Goal: Task Accomplishment & Management: Complete application form

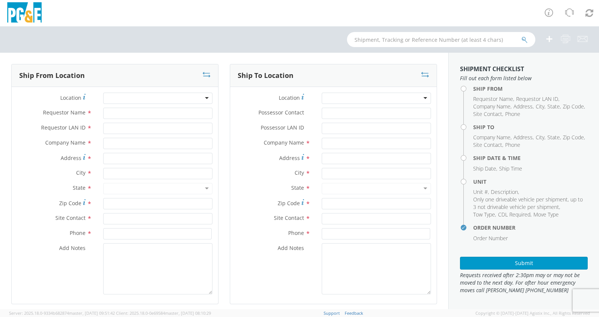
select select "2041093"
click at [405, 43] on input "text" at bounding box center [441, 39] width 188 height 15
paste input "B41847"
type input "B41847"
click at [523, 38] on icon "submit" at bounding box center [524, 40] width 6 height 7
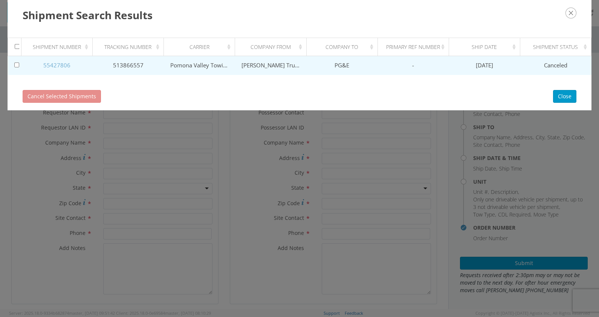
click at [59, 64] on link "55427806" at bounding box center [56, 65] width 27 height 8
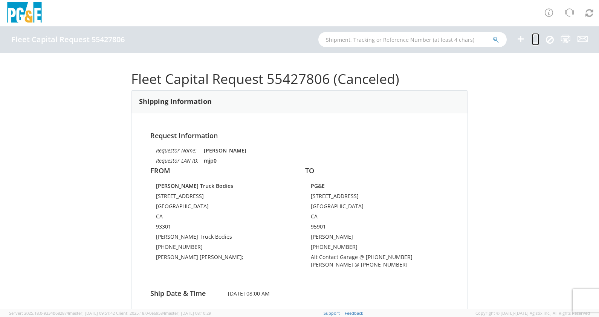
click at [536, 41] on icon at bounding box center [535, 38] width 7 height 9
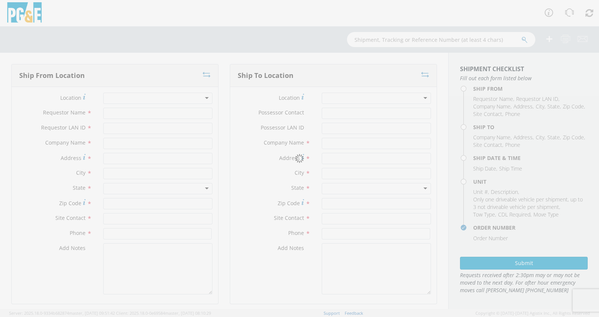
type input "[PERSON_NAME]"
type input "mjp0"
type input "[PERSON_NAME] Truck Bodies"
type input "[STREET_ADDRESS]"
type input "[GEOGRAPHIC_DATA]"
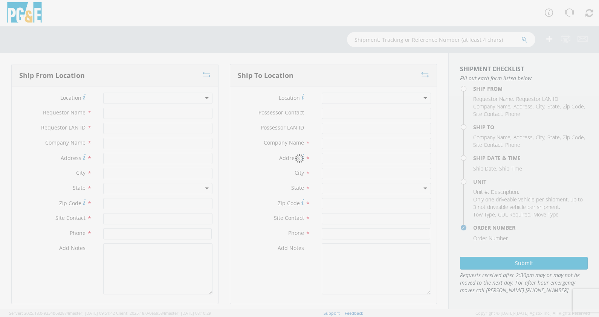
type input "93301"
type input "[PERSON_NAME] Truck Bodies"
type input "[PHONE_NUMBER]"
type textarea "[PERSON_NAME] [PERSON_NAME];"
type input "[PERSON_NAME]"
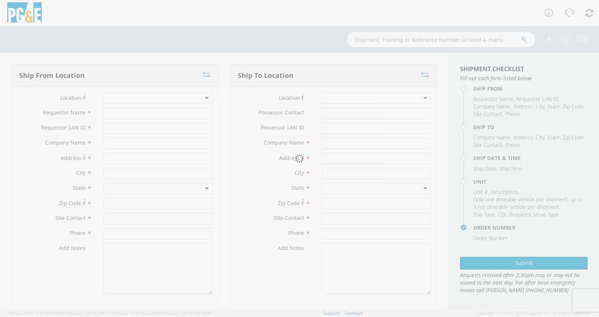
type input "R4H0"
type input "PG&E"
type input "[STREET_ADDRESS]"
type input "[GEOGRAPHIC_DATA]"
type input "[PERSON_NAME]"
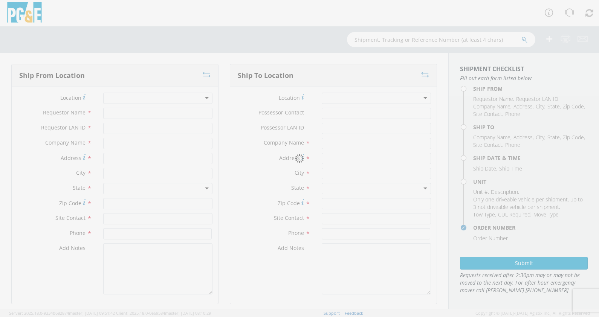
type input "[PHONE_NUMBER]"
type textarea "Alt Contact Garage @ [PHONE_NUMBER] [PERSON_NAME] @ [PHONE_NUMBER]"
type input "[DATE]"
type input "8:00 AM"
type input "TRUCK; WELDING >15000 4X2"
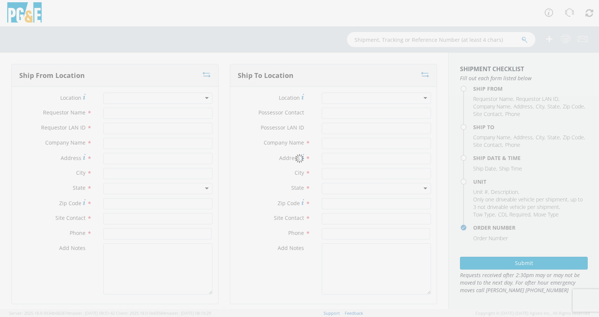
type input "0"
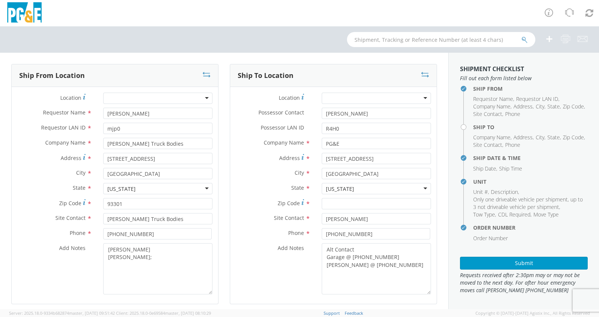
select select "B41847"
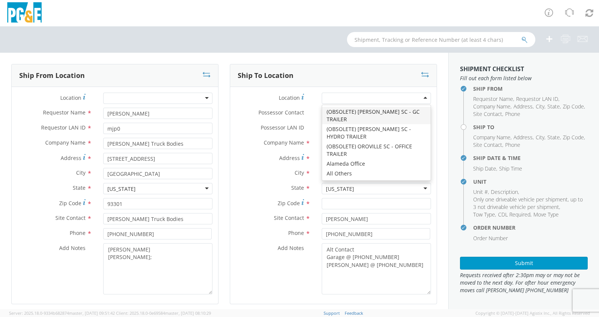
click at [417, 96] on div at bounding box center [376, 98] width 109 height 11
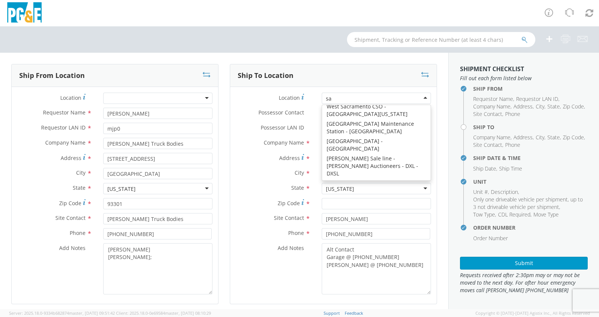
scroll to position [2, 0]
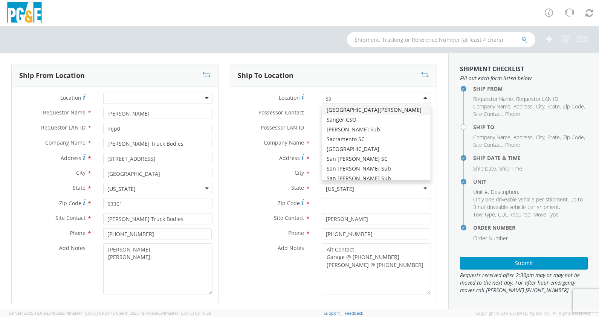
type input "sac"
type input "[STREET_ADDRESS][PERSON_NAME]"
type input "SACRAMENTO"
type input "95826"
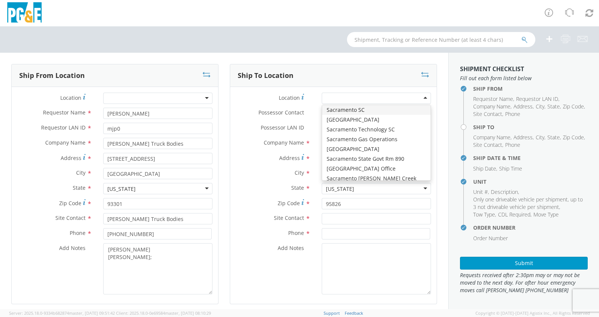
scroll to position [0, 0]
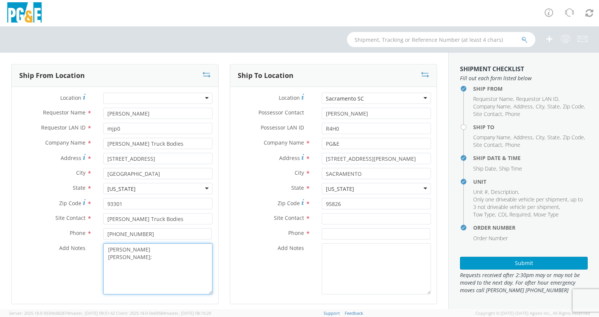
drag, startPoint x: 145, startPoint y: 258, endPoint x: 160, endPoint y: 254, distance: 15.6
click at [151, 256] on textarea "[PERSON_NAME] [PERSON_NAME];" at bounding box center [157, 268] width 109 height 51
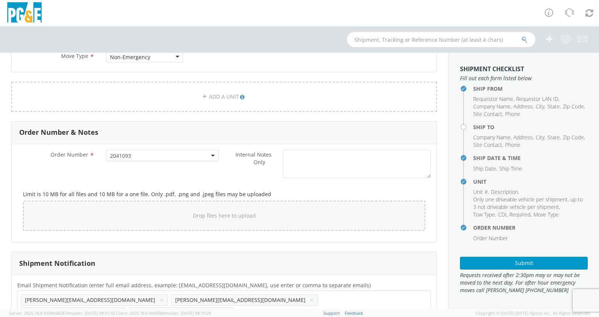
scroll to position [413, 0]
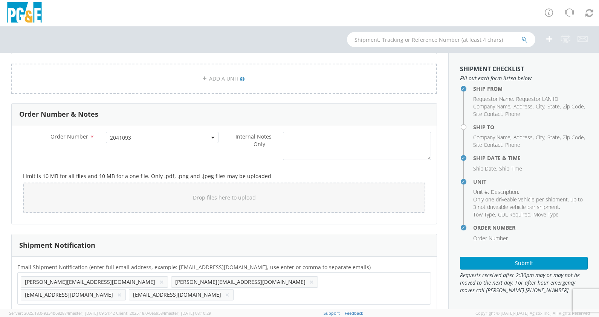
type textarea "[PERSON_NAME] [PERSON_NAME] [PERSON_NAME]"
click at [122, 290] on button "×" at bounding box center [119, 294] width 5 height 9
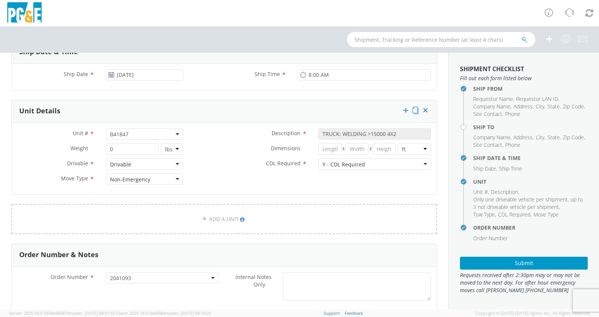
scroll to position [225, 0]
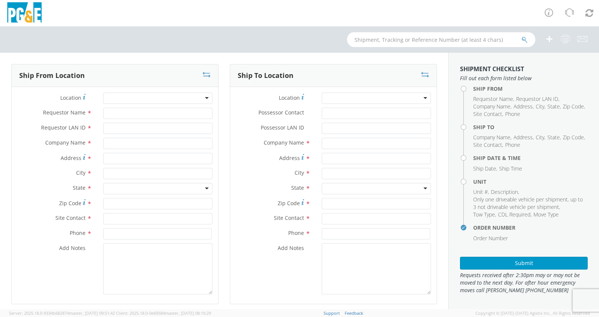
click at [373, 38] on input "text" at bounding box center [441, 39] width 188 height 15
paste input "B41847"
type input "B41847"
drag, startPoint x: 368, startPoint y: 41, endPoint x: 197, endPoint y: 57, distance: 171.7
click at [203, 56] on div "B41847 Ship From Location Location * (OBSOLETE) [GEOGRAPHIC_DATA] SC - GC TRAIL…" at bounding box center [299, 167] width 599 height 283
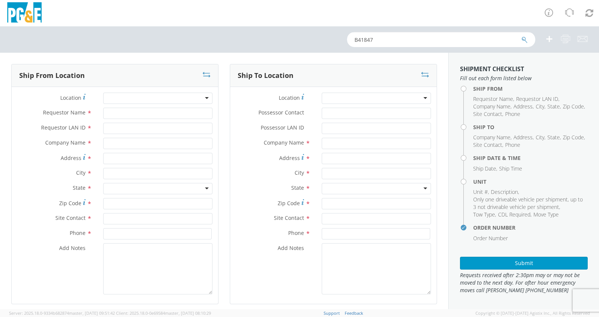
drag, startPoint x: 367, startPoint y: 42, endPoint x: 298, endPoint y: 55, distance: 70.5
click at [285, 49] on div "B41847" at bounding box center [299, 39] width 599 height 26
click at [524, 37] on icon "submit" at bounding box center [524, 40] width 6 height 7
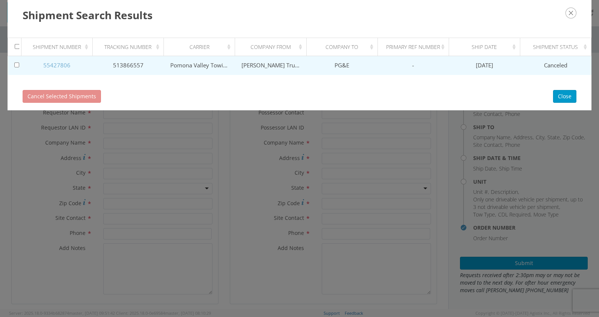
click at [60, 63] on link "55427806" at bounding box center [56, 65] width 27 height 8
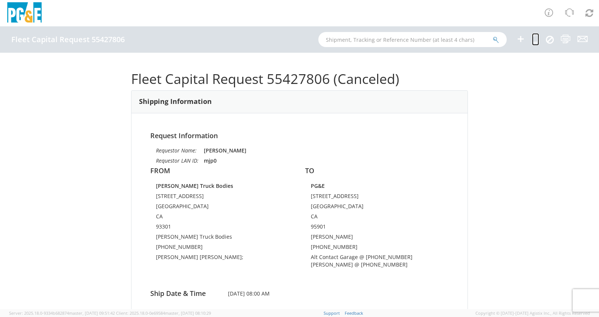
click at [535, 37] on icon at bounding box center [535, 38] width 7 height 9
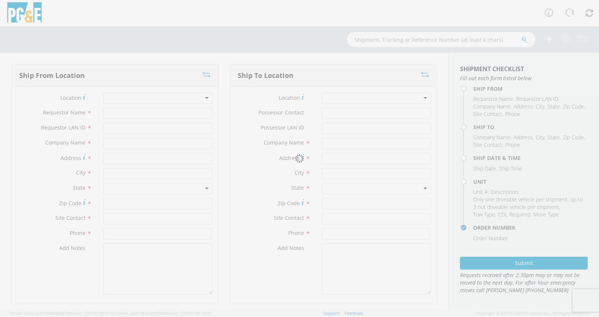
type input "[PERSON_NAME]"
type input "mjp0"
type input "[PERSON_NAME] Truck Bodies"
type input "[STREET_ADDRESS]"
type input "[GEOGRAPHIC_DATA]"
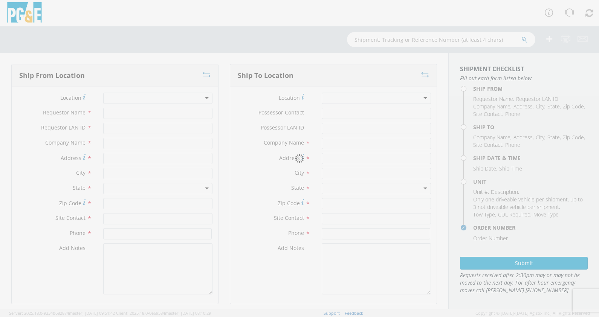
type input "93301"
type input "[PERSON_NAME] Truck Bodies"
type input "[PHONE_NUMBER]"
type textarea "[PERSON_NAME] [PERSON_NAME];"
type input "[PERSON_NAME]"
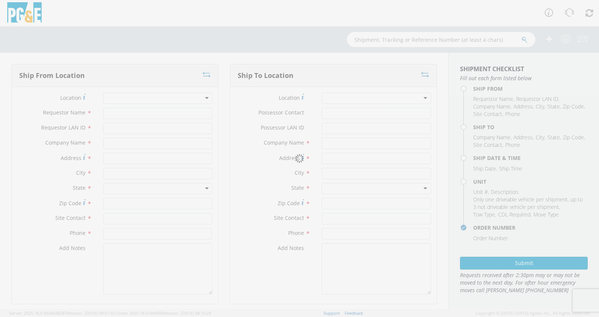
type input "R4H0"
type input "PG&E"
type input "[STREET_ADDRESS]"
type input "[GEOGRAPHIC_DATA]"
type input "[PERSON_NAME]"
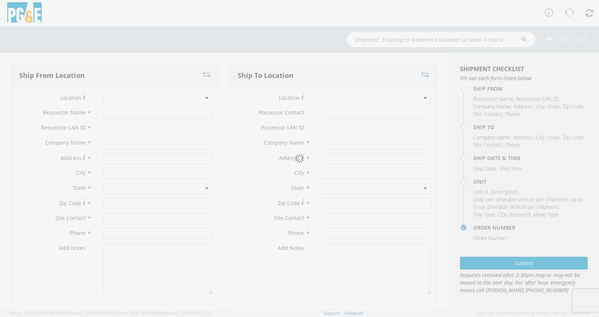
type input "[PHONE_NUMBER]"
type textarea "Alt Contact Garage @ [PHONE_NUMBER] [PERSON_NAME] @ [PHONE_NUMBER]"
type input "[DATE]"
type input "8:00 AM"
type input "TRUCK; WELDING >15000 4X2"
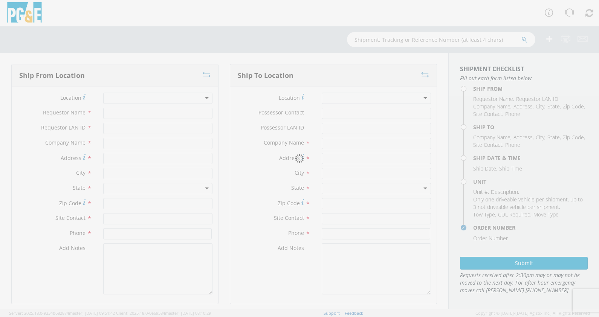
type input "0"
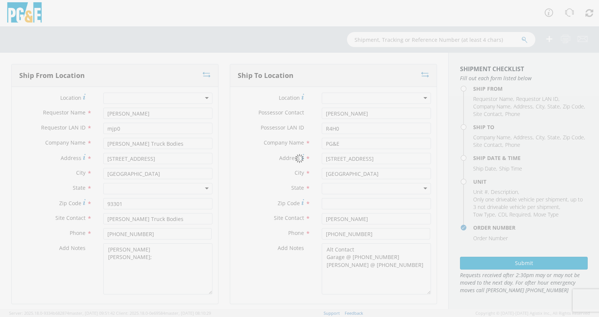
select select "B41847"
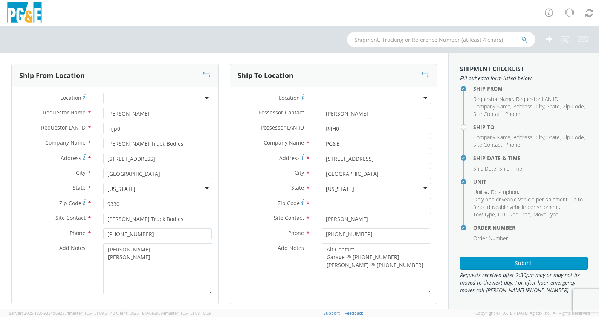
click at [329, 96] on div at bounding box center [376, 98] width 109 height 11
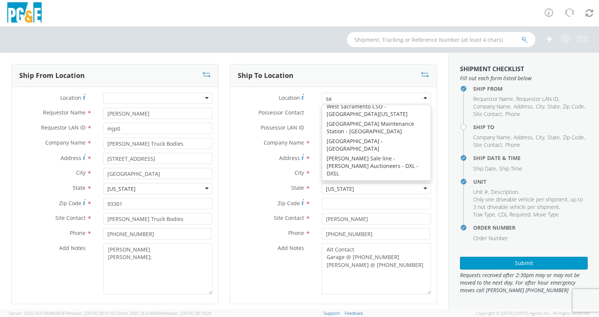
scroll to position [2, 0]
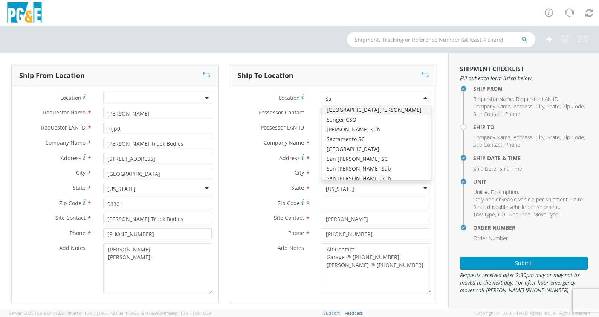
type input "sac"
type input "[STREET_ADDRESS][PERSON_NAME]"
type input "SACRAMENTO"
type input "95826"
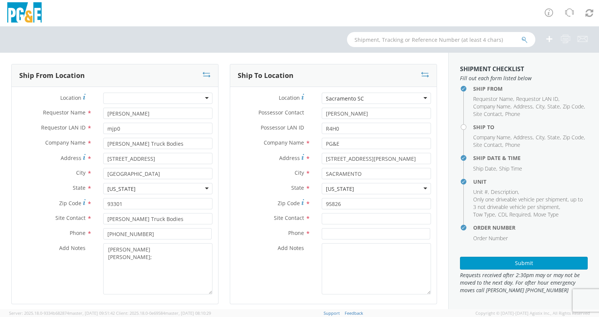
scroll to position [0, 0]
drag, startPoint x: 150, startPoint y: 259, endPoint x: 201, endPoint y: 247, distance: 53.2
click at [153, 258] on textarea "[PERSON_NAME] [PERSON_NAME];" at bounding box center [157, 268] width 109 height 51
click at [187, 279] on textarea "[PERSON_NAME] [PERSON_NAME] [PERSON_NAME]" at bounding box center [157, 268] width 109 height 51
type textarea "[PERSON_NAME] [PERSON_NAME] [PERSON_NAME]"
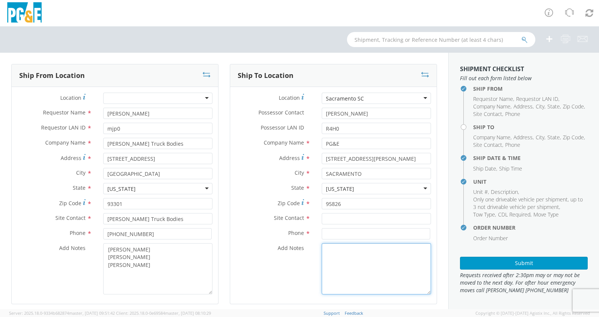
click at [357, 256] on textarea "Add Notes *" at bounding box center [376, 268] width 109 height 51
type textarea "Alt Contact Garage @"
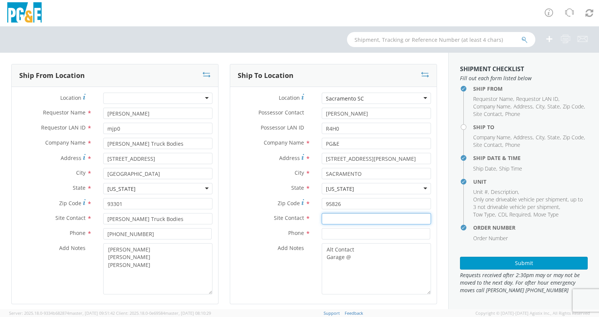
click at [334, 215] on input "text" at bounding box center [376, 218] width 109 height 11
paste input "[PERSON_NAME]"
type input "[PERSON_NAME]"
click at [335, 234] on input at bounding box center [376, 233] width 108 height 11
paste input "[PHONE_NUMBER]"
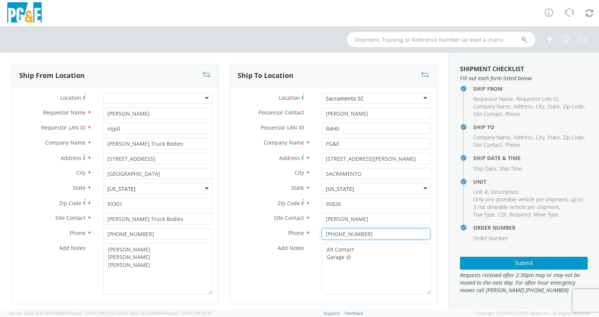
type input "[PHONE_NUMBER]"
click at [354, 258] on textarea "Alt Contact Garage @" at bounding box center [376, 268] width 109 height 51
paste textarea "[PHONE_NUMBER]"
paste textarea "LP THANDI @ [PHONE_NUMBER]"
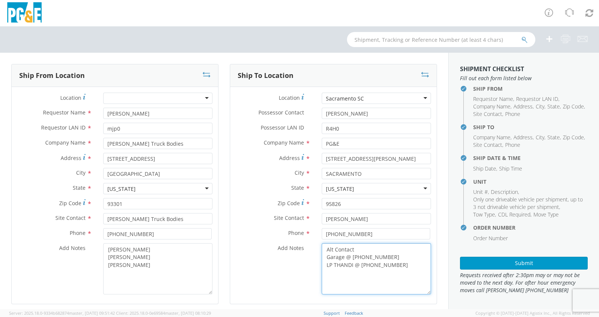
type textarea "Alt Contact Garage @ [PHONE_NUMBER] LP THANDI @ [PHONE_NUMBER]"
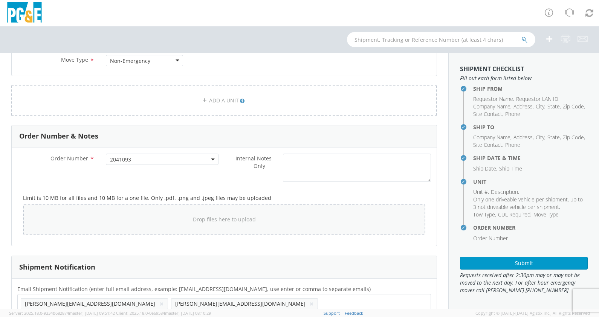
scroll to position [413, 0]
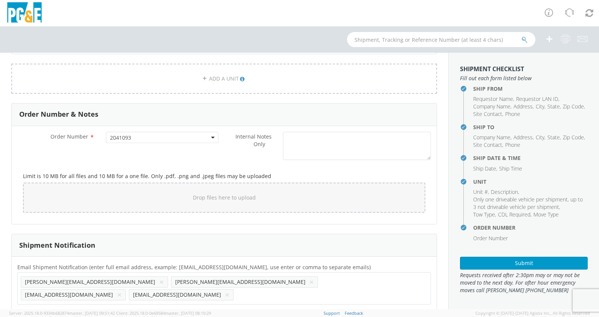
click at [126, 289] on li "[EMAIL_ADDRESS][DOMAIN_NAME] ×" at bounding box center [73, 294] width 105 height 11
click at [122, 290] on button "×" at bounding box center [119, 294] width 5 height 9
paste input "[EMAIL_ADDRESS][DOMAIN_NAME]"
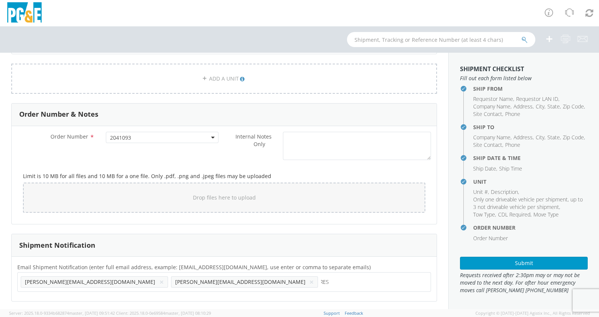
type input "[EMAIL_ADDRESS][DOMAIN_NAME]"
click at [275, 283] on ul "[PERSON_NAME][EMAIL_ADDRESS][DOMAIN_NAME] × [EMAIL_ADDRESS][DOMAIN_NAME] × [EMA…" at bounding box center [224, 289] width 407 height 26
paste input "[EMAIL_ADDRESS][DOMAIN_NAME]"
type input "[EMAIL_ADDRESS][DOMAIN_NAME]"
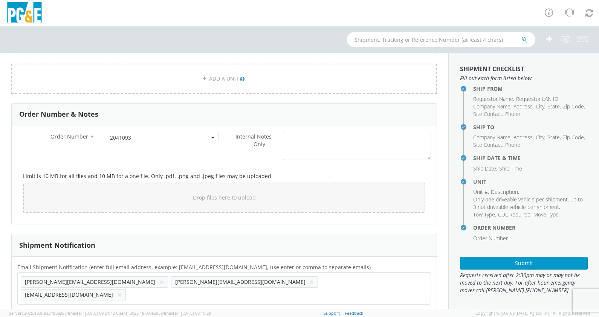
click at [366, 281] on ul "[PERSON_NAME][EMAIL_ADDRESS][DOMAIN_NAME] × [EMAIL_ADDRESS][DOMAIN_NAME] × [EMA…" at bounding box center [224, 289] width 407 height 26
paste input "[PERSON_NAME][EMAIL_ADDRESS][DOMAIN_NAME]"
type input "[PERSON_NAME][EMAIL_ADDRESS][DOMAIN_NAME]"
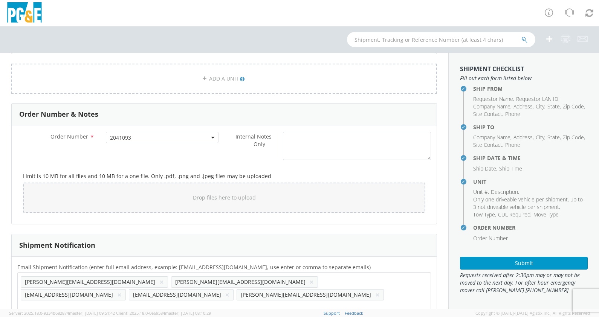
click at [419, 279] on ul "[PERSON_NAME][EMAIL_ADDRESS][DOMAIN_NAME] × [EMAIL_ADDRESS][DOMAIN_NAME] × [EMA…" at bounding box center [224, 295] width 407 height 38
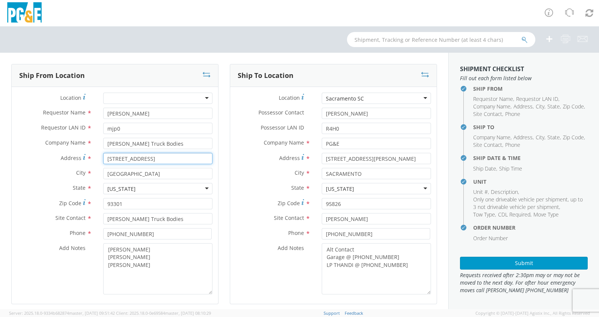
drag, startPoint x: 141, startPoint y: 159, endPoint x: 76, endPoint y: 157, distance: 65.6
click at [76, 157] on div "Address * [STREET_ADDRESS]" at bounding box center [115, 158] width 206 height 11
paste input "[STREET_ADDRESS]"
type input "[STREET_ADDRESS]"
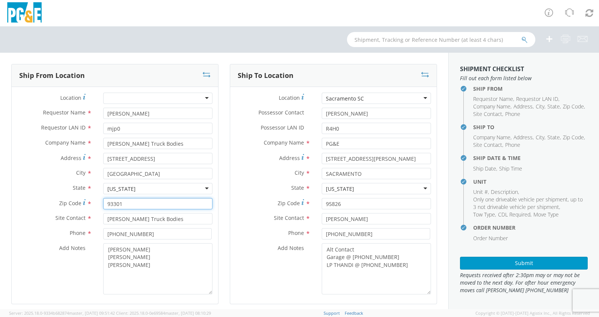
drag, startPoint x: 121, startPoint y: 206, endPoint x: 38, endPoint y: 203, distance: 83.3
click at [36, 201] on div "Zip Code * 93301" at bounding box center [115, 203] width 206 height 11
paste input "7"
type input "93307"
drag, startPoint x: 166, startPoint y: 220, endPoint x: 108, endPoint y: 218, distance: 58.0
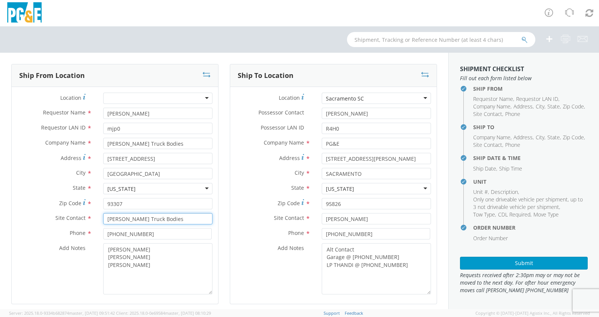
click at [108, 218] on input "[PERSON_NAME] Truck Bodies" at bounding box center [157, 218] width 109 height 11
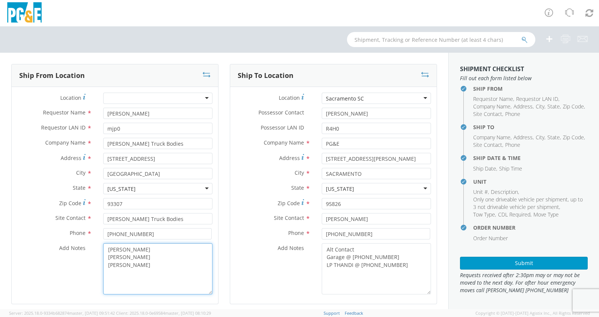
click at [167, 267] on textarea "[PERSON_NAME] [PERSON_NAME] [PERSON_NAME]" at bounding box center [157, 268] width 109 height 51
drag, startPoint x: 174, startPoint y: 268, endPoint x: 105, endPoint y: 249, distance: 71.5
click at [105, 249] on textarea "[PERSON_NAME] [PERSON_NAME] [PERSON_NAME]" at bounding box center [157, 268] width 109 height 51
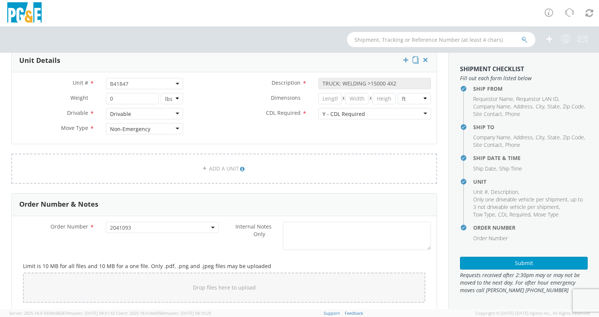
scroll to position [424, 0]
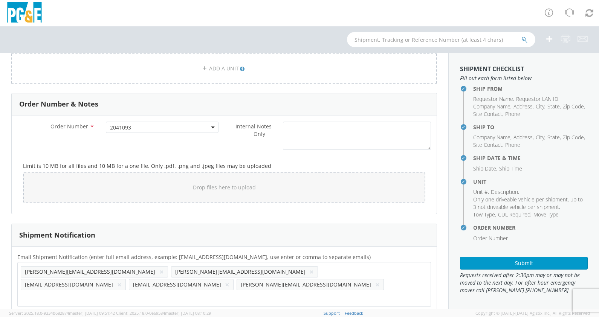
type textarea "[PERSON_NAME]"
click at [112, 292] on input "text" at bounding box center [66, 297] width 91 height 11
paste input "[EMAIL_ADDRESS][DOMAIN_NAME]"
type input "[EMAIL_ADDRESS][DOMAIN_NAME]"
click at [222, 284] on ul "[PERSON_NAME][EMAIL_ADDRESS][DOMAIN_NAME] × [EMAIL_ADDRESS][DOMAIN_NAME] × [EMA…" at bounding box center [224, 284] width 407 height 38
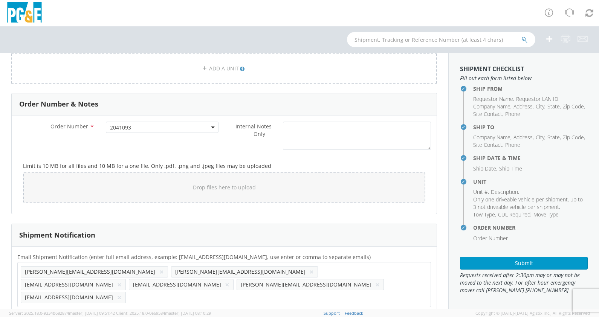
click at [211, 292] on input "text" at bounding box center [170, 297] width 82 height 11
paste input "[EMAIL_ADDRESS][DOMAIN_NAME]"
type input "[EMAIL_ADDRESS][DOMAIN_NAME]"
click at [322, 282] on ul "[PERSON_NAME][EMAIL_ADDRESS][DOMAIN_NAME] × [EMAIL_ADDRESS][DOMAIN_NAME] × [EMA…" at bounding box center [224, 284] width 407 height 38
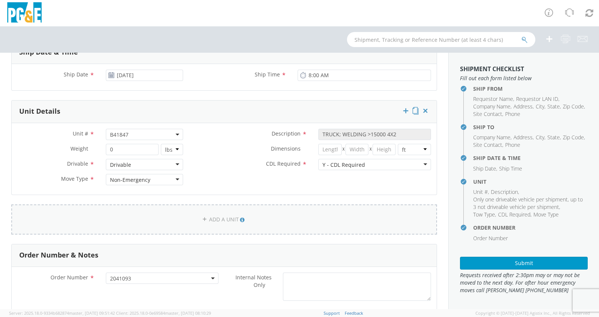
scroll to position [94, 0]
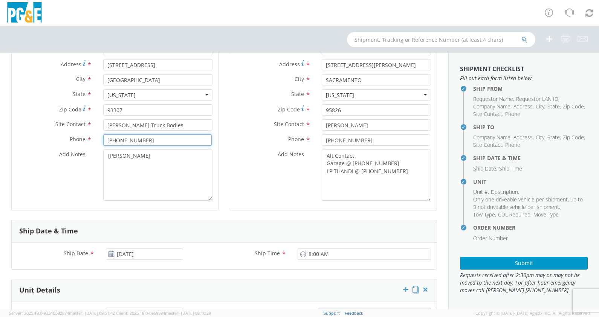
drag, startPoint x: 149, startPoint y: 141, endPoint x: 50, endPoint y: 143, distance: 98.3
click at [32, 137] on div "Phone * [PHONE_NUMBER]" at bounding box center [115, 139] width 206 height 11
paste input "[PHONE_NUMBER]"
drag, startPoint x: 162, startPoint y: 141, endPoint x: 83, endPoint y: 136, distance: 79.6
click at [82, 139] on div "Phone * [PHONE_NUMBER] ext" at bounding box center [115, 139] width 206 height 11
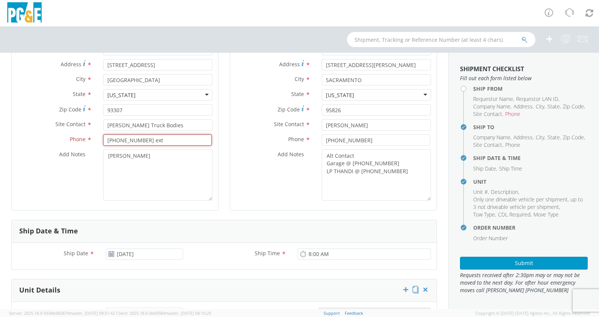
paste input ". 1328"
drag, startPoint x: 177, startPoint y: 182, endPoint x: 177, endPoint y: 170, distance: 12.0
click at [177, 181] on textarea "[PERSON_NAME]" at bounding box center [157, 174] width 109 height 51
click at [155, 139] on input "(661) 833-1700 ext. 1328" at bounding box center [157, 139] width 108 height 11
drag, startPoint x: 154, startPoint y: 141, endPoint x: 103, endPoint y: 140, distance: 51.2
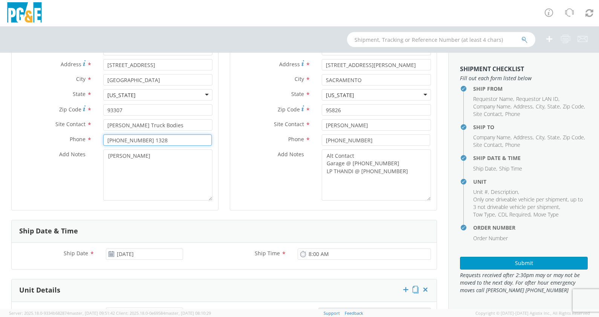
click at [103, 140] on input "[PHONE_NUMBER] 1328" at bounding box center [157, 139] width 108 height 11
type input "[PHONE_NUMBER] 1328"
click at [120, 153] on textarea "[PERSON_NAME]" at bounding box center [157, 174] width 109 height 51
paste textarea "(661) 833-1700 ext. 1328"
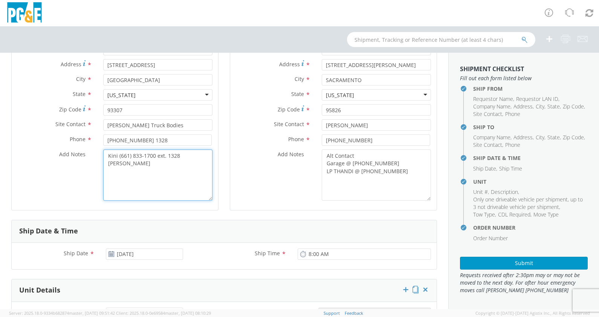
click at [168, 169] on textarea "Kini (661) 833-1700 ext. 1328 [PERSON_NAME]" at bounding box center [157, 174] width 109 height 51
type textarea "Kini (661) 833-1700 ext. 1328 [PERSON_NAME]"
drag, startPoint x: 159, startPoint y: 139, endPoint x: 99, endPoint y: 137, distance: 60.6
click at [99, 137] on div "[PHONE_NUMBER] 1328" at bounding box center [158, 139] width 120 height 11
paste input "[PHONE_NUMBER]"
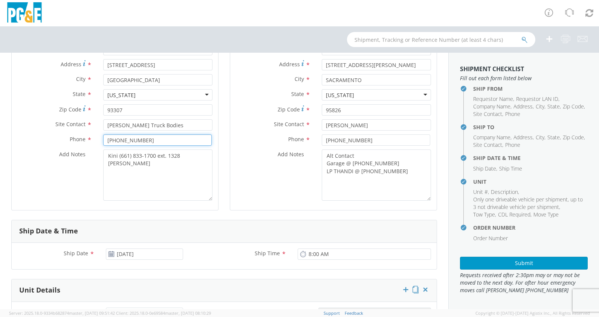
type input "[PHONE_NUMBER]"
click at [171, 179] on textarea "Kini (661) 833-1700 ext. 1328 [PERSON_NAME]" at bounding box center [157, 174] width 109 height 51
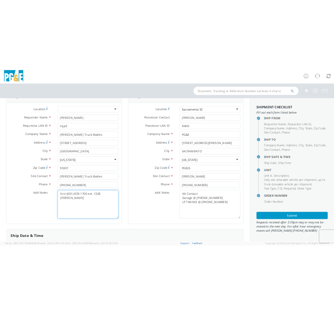
scroll to position [0, 0]
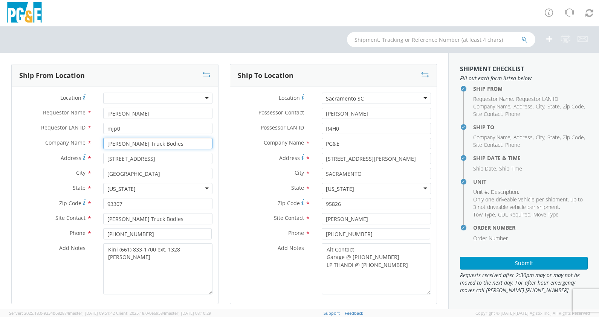
drag, startPoint x: 165, startPoint y: 144, endPoint x: 87, endPoint y: 139, distance: 78.5
click at [87, 139] on div "Company Name * [PERSON_NAME] Truck Bodies" at bounding box center [115, 143] width 206 height 11
type input "Golden State Peterbilt - [GEOGRAPHIC_DATA]"
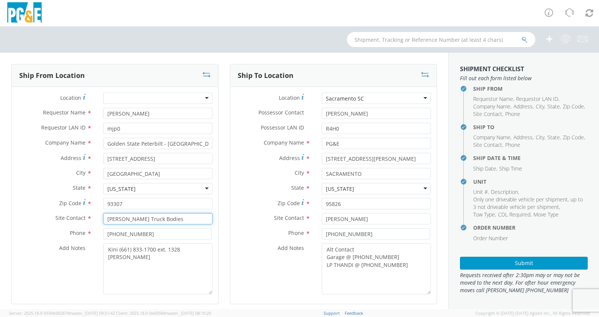
drag, startPoint x: 169, startPoint y: 218, endPoint x: 60, endPoint y: 213, distance: 109.0
click at [60, 213] on div "Site Contact * [PERSON_NAME] Truck Bodies" at bounding box center [115, 218] width 206 height 11
type input "Golden State Peterbilt"
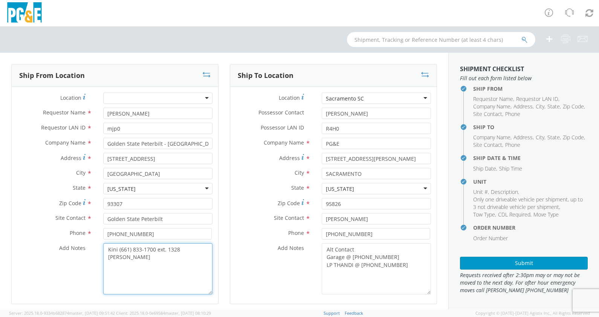
click at [174, 264] on textarea "Kini (661) 833-1700 ext. 1328 [PERSON_NAME]" at bounding box center [157, 268] width 109 height 51
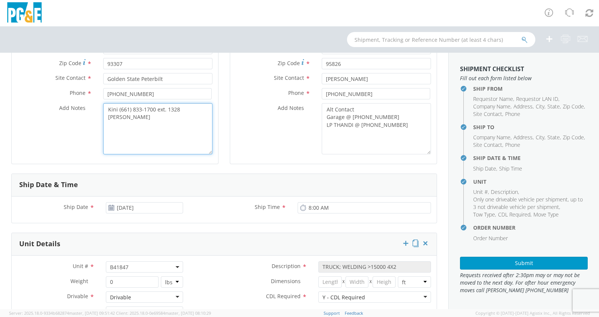
scroll to position [141, 0]
type textarea "Kini (661) 833-1700 ext. 1328 [PERSON_NAME]"
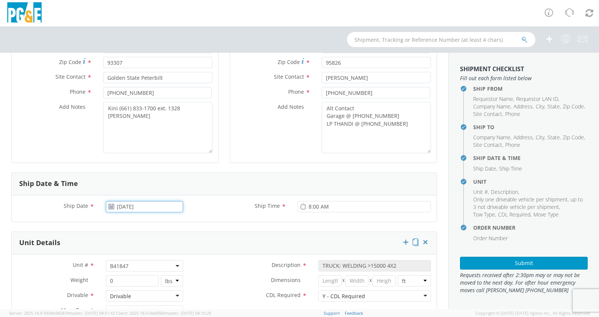
click at [156, 211] on input "[DATE]" at bounding box center [144, 206] width 77 height 11
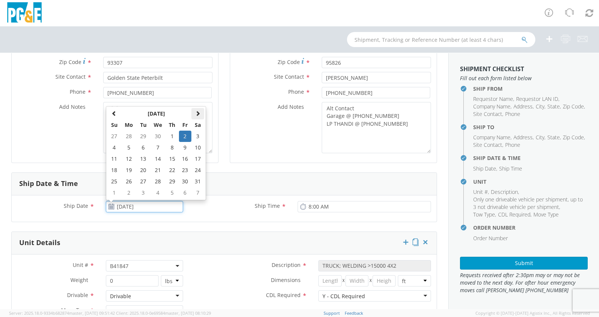
click at [198, 112] on span at bounding box center [197, 113] width 5 height 5
click at [158, 136] on td "3" at bounding box center [158, 136] width 16 height 11
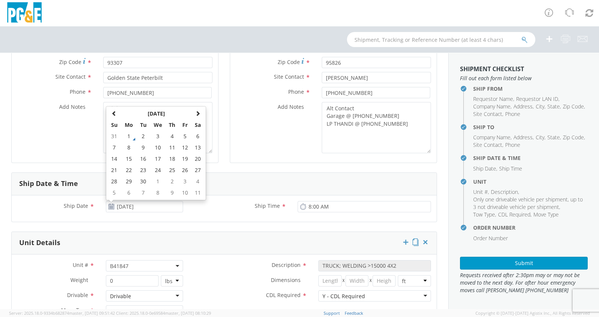
type input "[DATE]"
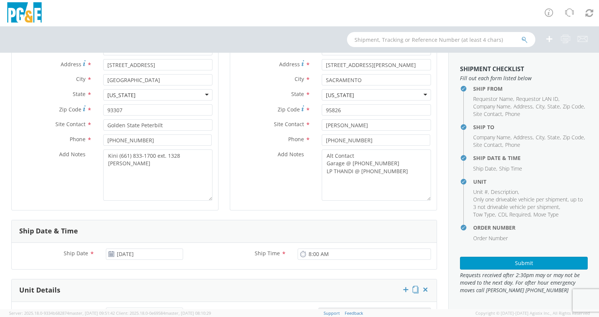
scroll to position [47, 0]
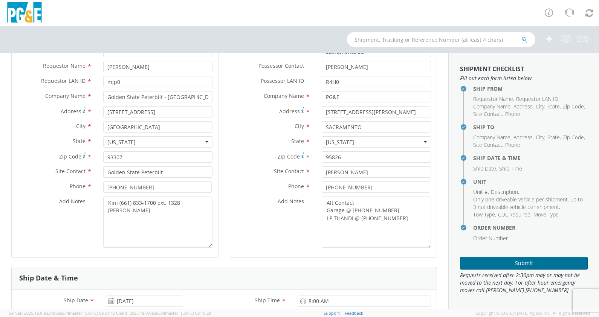
click at [524, 263] on button "Submit" at bounding box center [524, 263] width 128 height 13
